Goal: Transaction & Acquisition: Subscribe to service/newsletter

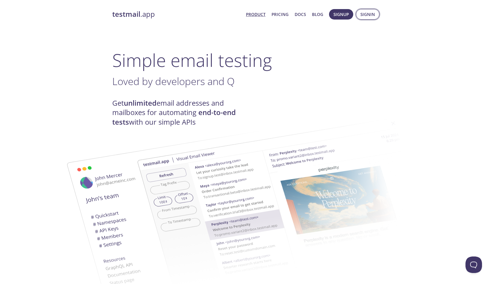
click at [365, 14] on span "Signin" at bounding box center [368, 14] width 15 height 7
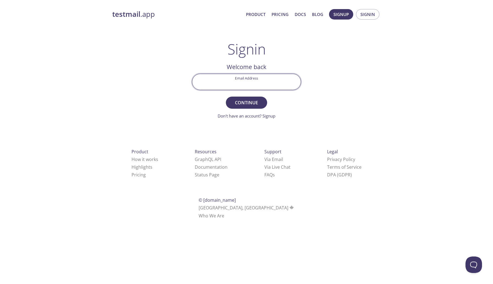
click at [255, 86] on input "Email Address" at bounding box center [246, 82] width 108 height 16
click at [265, 174] on link "FAQ s" at bounding box center [270, 175] width 10 height 6
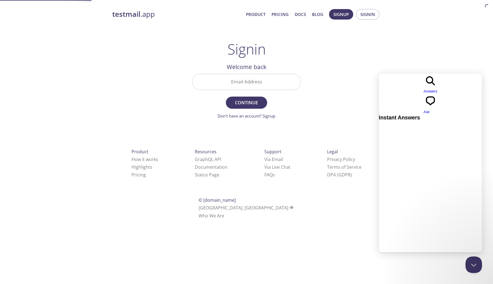
click at [336, 109] on div "testmail .app Product Pricing Docs Blog Signup Signin Signin Welcome back Email…" at bounding box center [247, 121] width 282 height 230
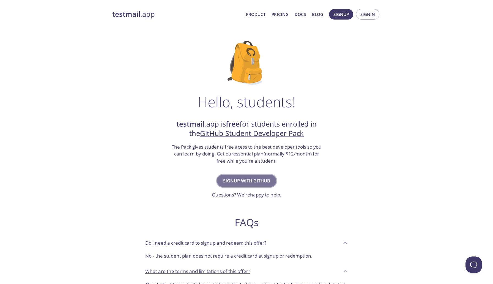
click at [250, 186] on button "Signup with GitHub" at bounding box center [246, 181] width 59 height 12
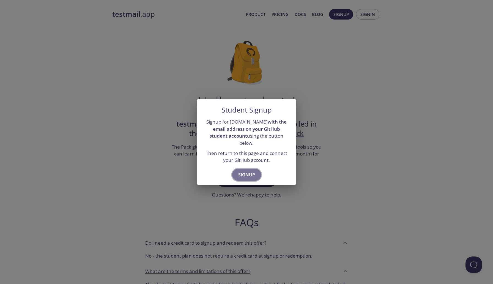
click at [245, 171] on span "Signup" at bounding box center [246, 175] width 17 height 8
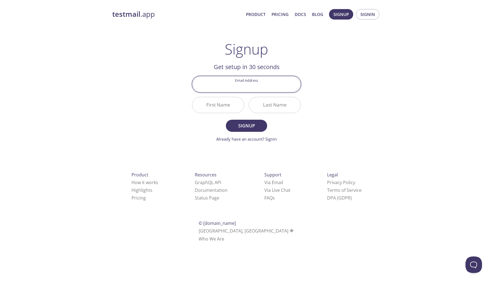
click at [249, 86] on input "Email Address" at bounding box center [246, 84] width 108 height 16
click at [242, 86] on input "Email Address" at bounding box center [246, 84] width 108 height 16
type input "sharmadevendra1305@gmail.com"
click at [229, 102] on input "First Name" at bounding box center [218, 105] width 52 height 16
type input "Devendra"
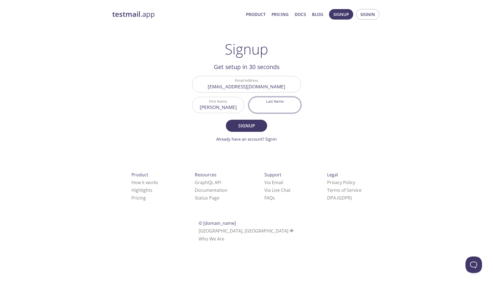
click at [284, 99] on input "Last Name" at bounding box center [275, 105] width 52 height 16
type input "sharma"
click at [253, 129] on span "Signup" at bounding box center [246, 126] width 29 height 8
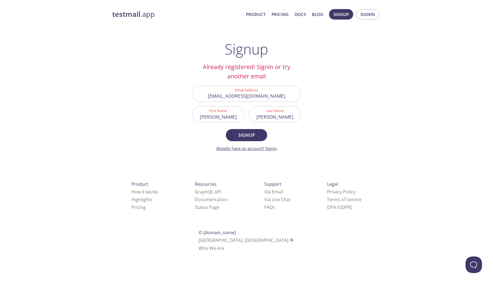
click at [266, 149] on link "Already have an account? Signin" at bounding box center [246, 149] width 61 height 6
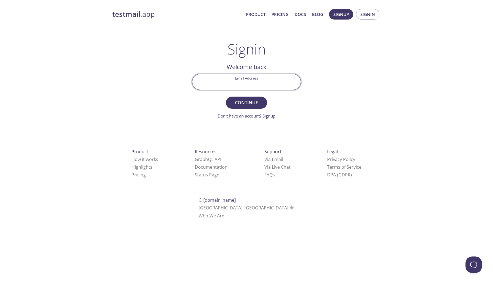
click at [241, 88] on input "Email Address" at bounding box center [246, 82] width 108 height 16
type input "sharmadevendra1305@gmail.com"
click at [244, 105] on span "Continue" at bounding box center [246, 103] width 29 height 8
click at [247, 85] on input "Signin Security Code" at bounding box center [246, 82] width 108 height 16
type input "48KDG1W"
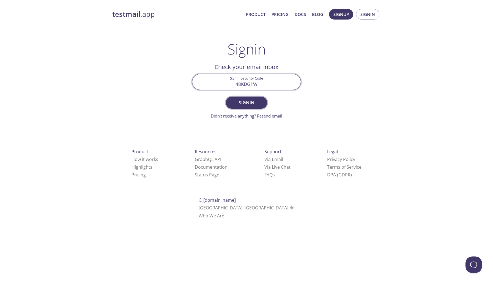
click at [252, 104] on span "Signin" at bounding box center [246, 103] width 29 height 8
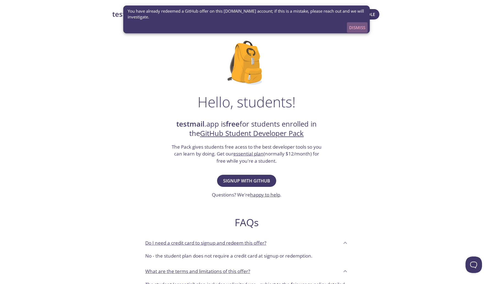
click at [360, 27] on span "Dismiss" at bounding box center [357, 27] width 16 height 7
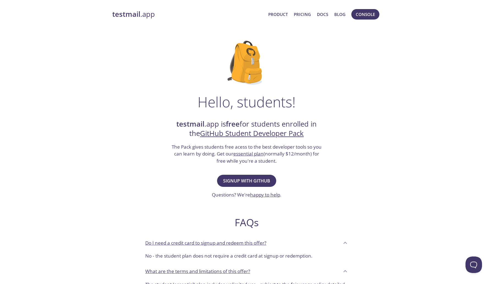
click at [146, 18] on link "testmail .app" at bounding box center [188, 14] width 152 height 9
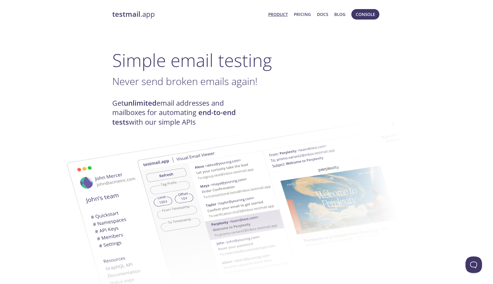
click at [144, 16] on link "testmail .app" at bounding box center [188, 14] width 152 height 9
click at [320, 15] on link "Docs" at bounding box center [322, 14] width 11 height 7
